Goal: Find specific page/section: Find specific page/section

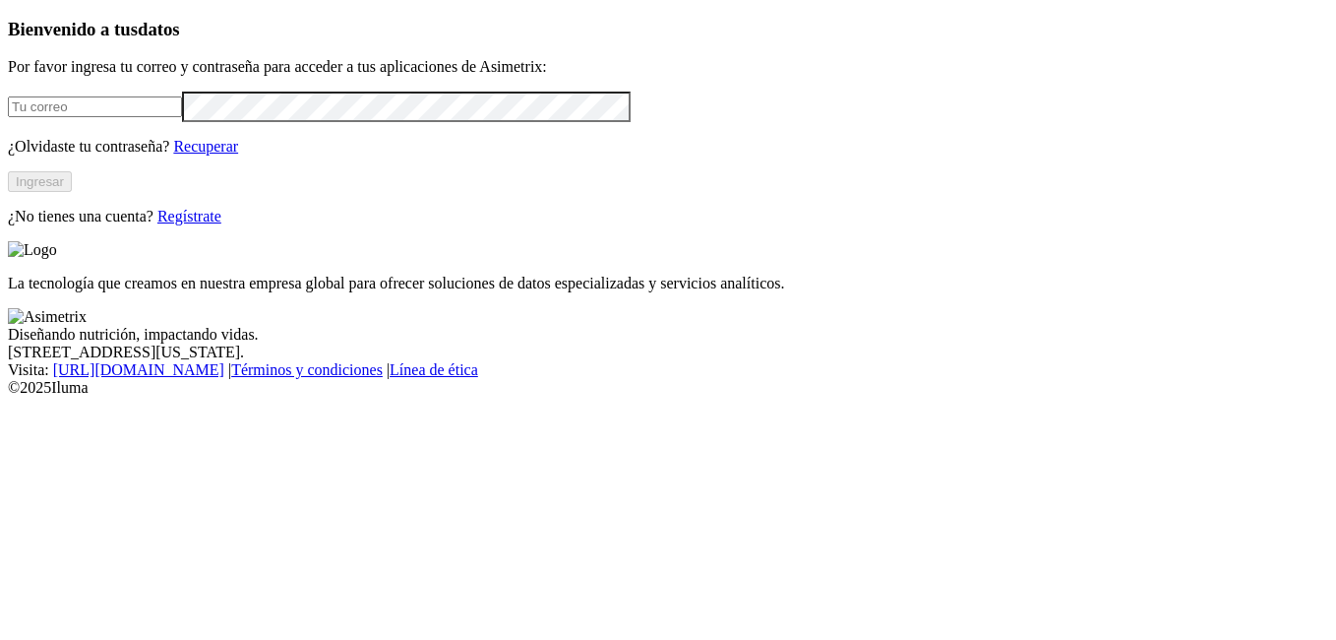
type input "[EMAIL_ADDRESS][PERSON_NAME][DOMAIN_NAME]"
click at [72, 192] on button "Ingresar" at bounding box center [40, 181] width 64 height 21
